Goal: Transaction & Acquisition: Purchase product/service

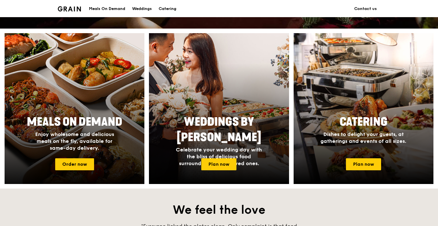
click at [102, 125] on span "Meals On Demand" at bounding box center [75, 122] width 96 height 14
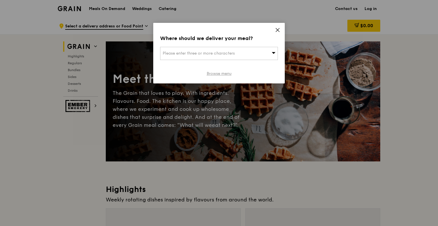
click at [225, 74] on link "Browse menu" at bounding box center [219, 74] width 25 height 6
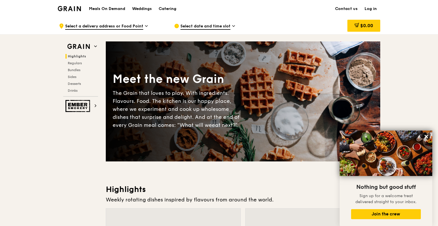
click at [70, 8] on img at bounding box center [69, 8] width 23 height 5
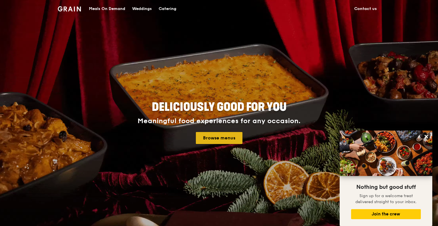
click at [229, 137] on link "Browse menus" at bounding box center [219, 138] width 47 height 12
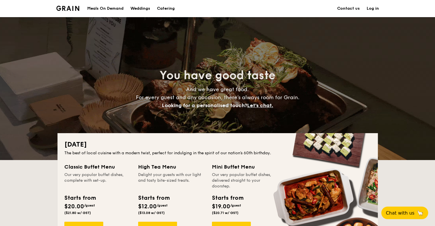
click at [106, 7] on div "Meals On Demand" at bounding box center [105, 8] width 36 height 17
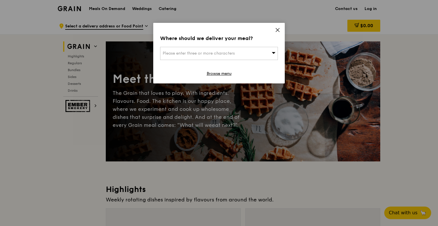
click at [281, 30] on div "Where should we deliver your meal? Please enter three or more characters Browse…" at bounding box center [219, 53] width 132 height 61
click at [278, 30] on icon at bounding box center [277, 29] width 3 height 3
